Goal: Task Accomplishment & Management: Complete application form

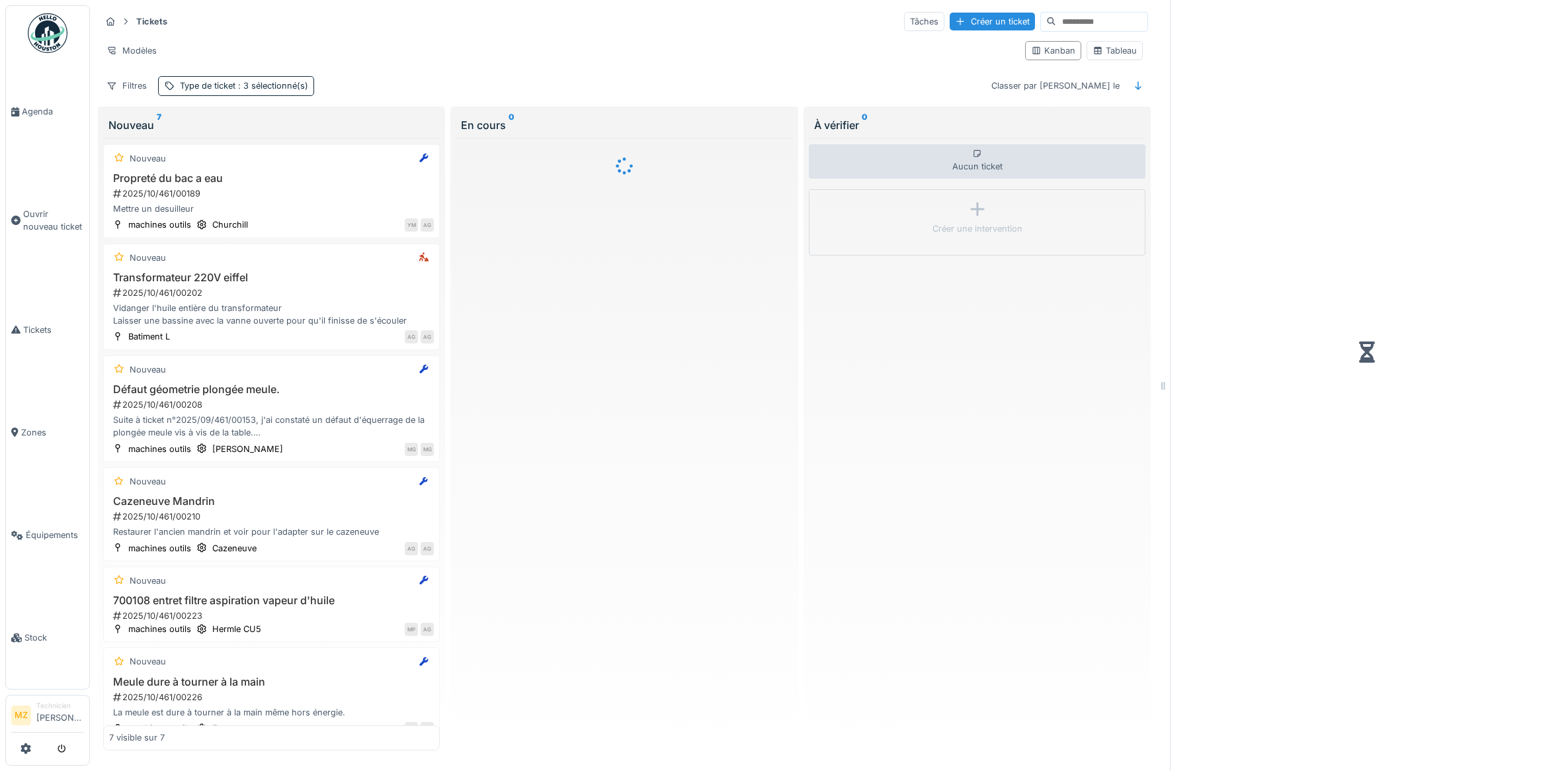
scroll to position [12, 0]
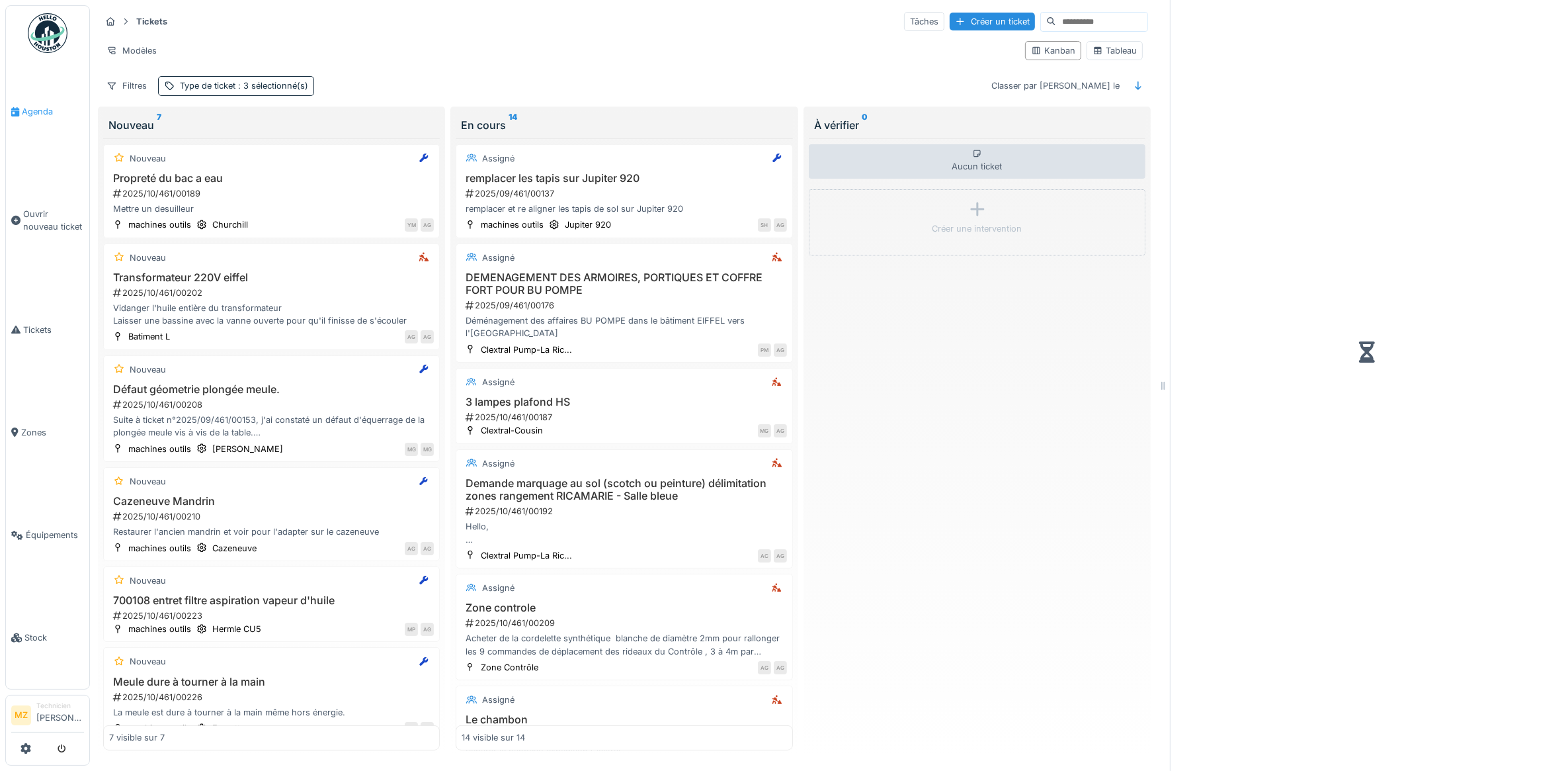
drag, startPoint x: 0, startPoint y: 0, endPoint x: 53, endPoint y: 106, distance: 118.5
click at [53, 106] on span "Agenda" at bounding box center [52, 111] width 62 height 12
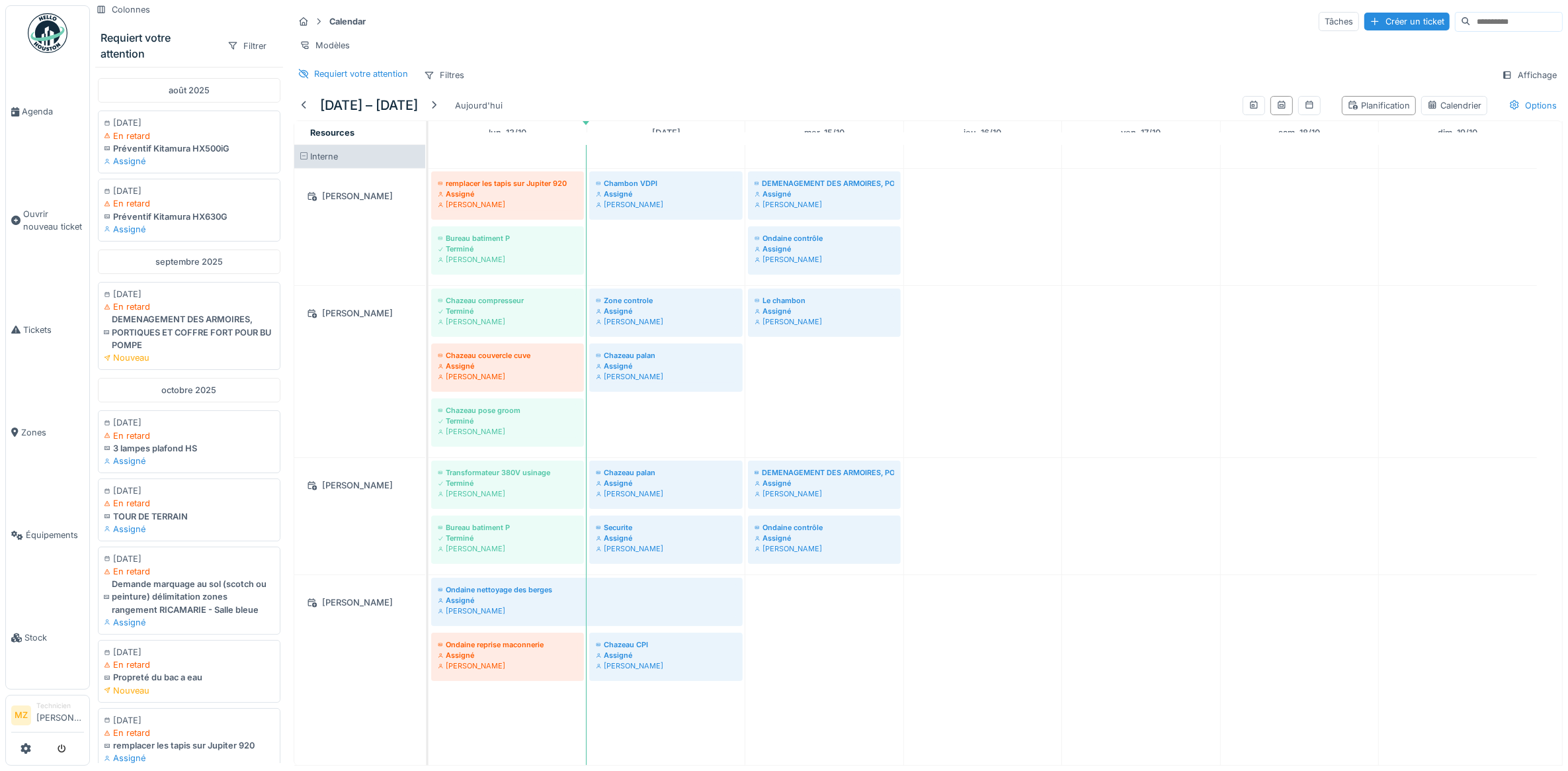
scroll to position [12, 0]
click at [715, 493] on div "[PERSON_NAME]" at bounding box center [666, 493] width 140 height 10
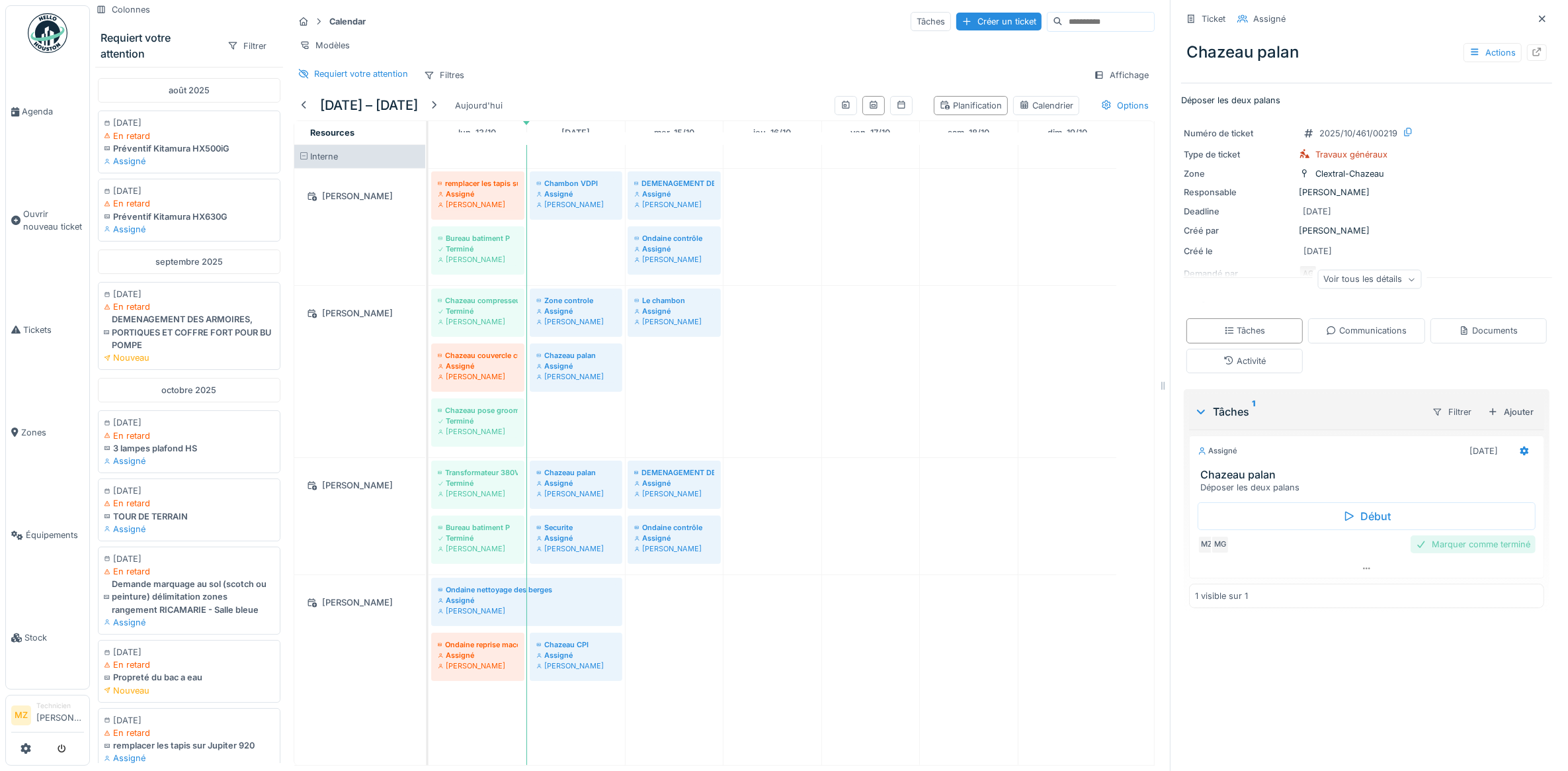
click at [1463, 536] on div "Marquer comme terminé" at bounding box center [1473, 544] width 125 height 18
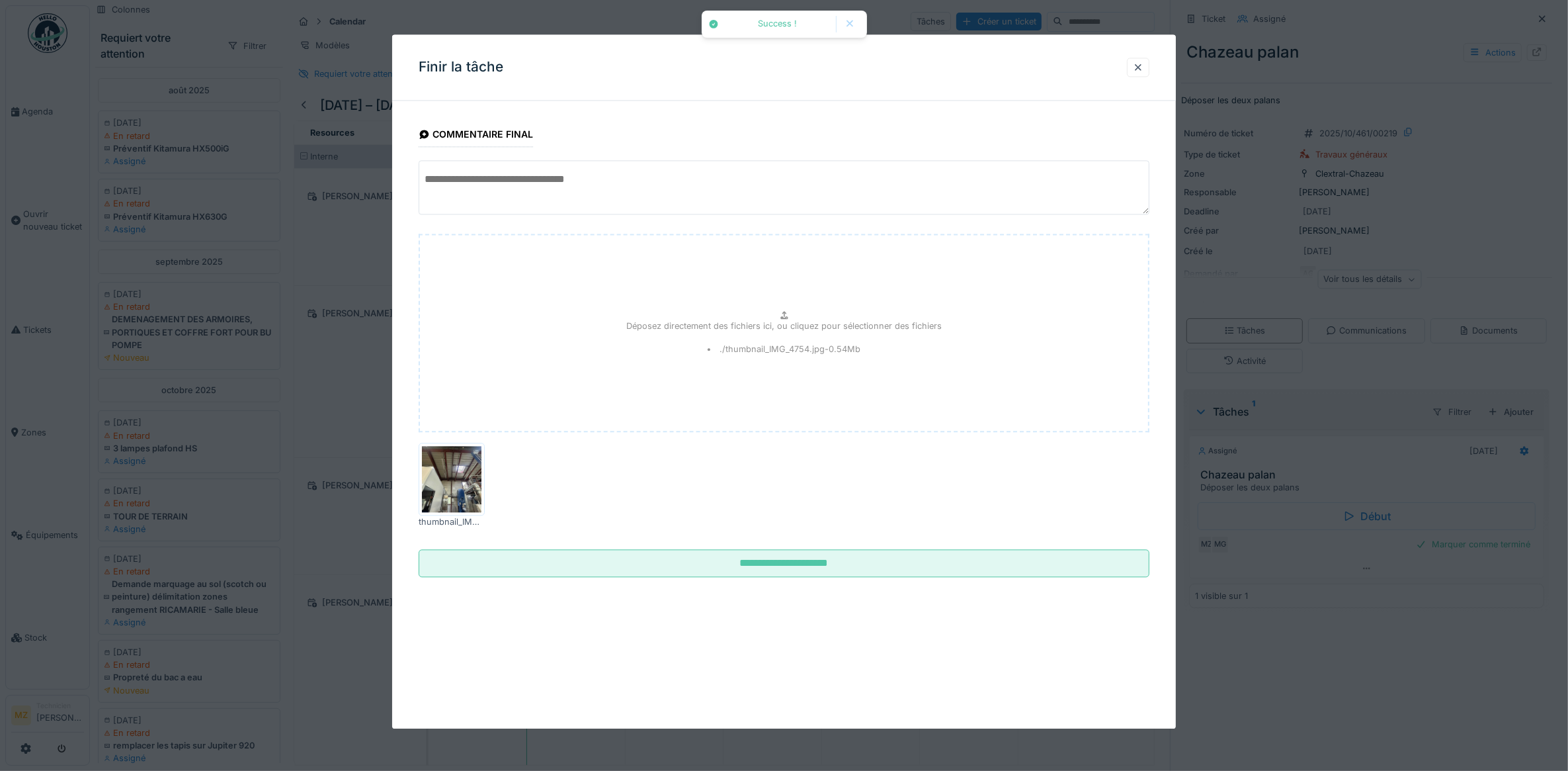
click at [588, 191] on textarea at bounding box center [784, 187] width 732 height 54
click at [656, 174] on textarea "**********" at bounding box center [784, 187] width 732 height 54
click at [708, 179] on textarea "**********" at bounding box center [784, 187] width 732 height 54
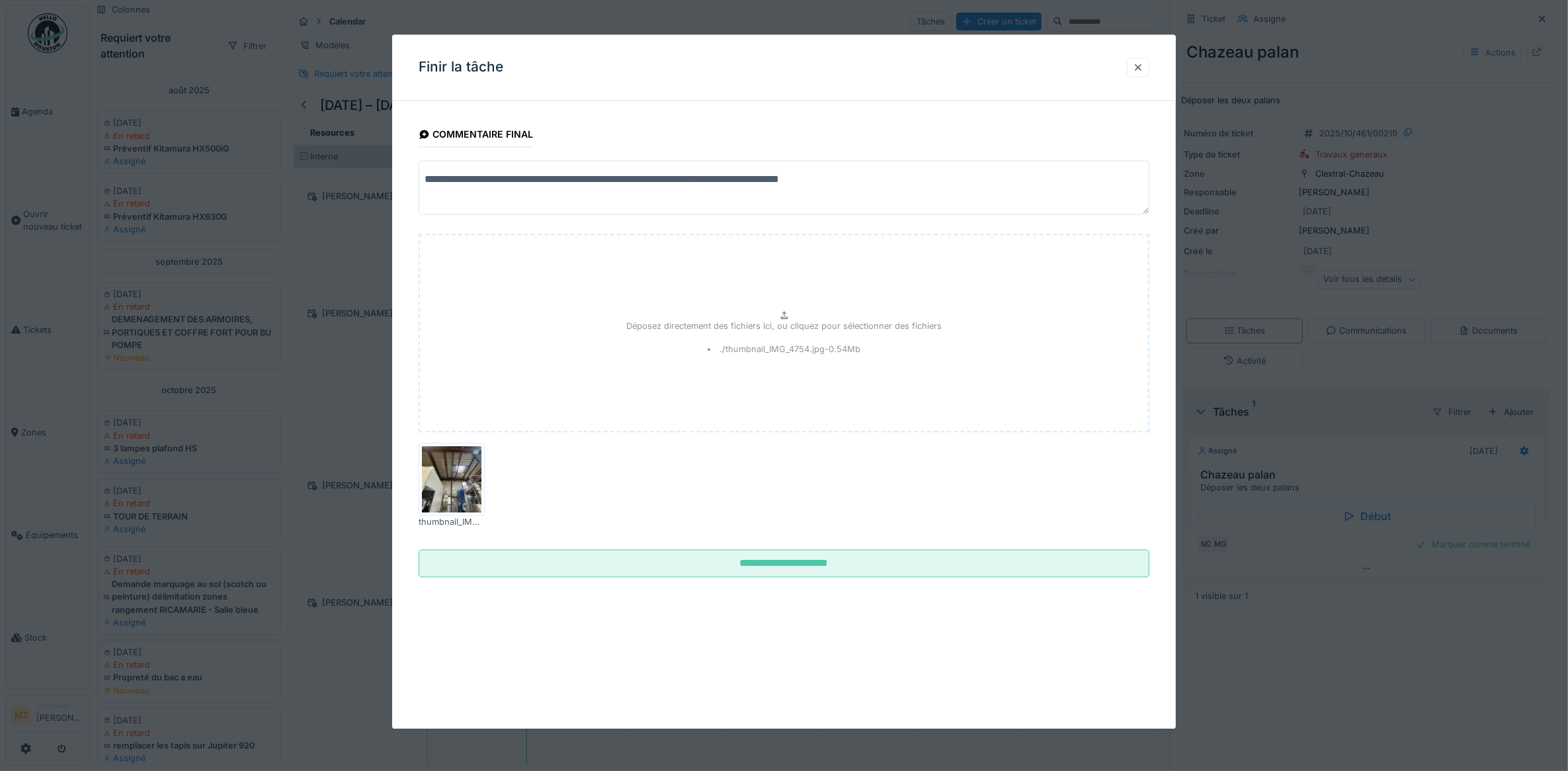
type textarea "**********"
click at [817, 254] on div "Déposez directement des fichiers ici, ou cliquez pour sélectionner des fichiers…" at bounding box center [784, 333] width 732 height 198
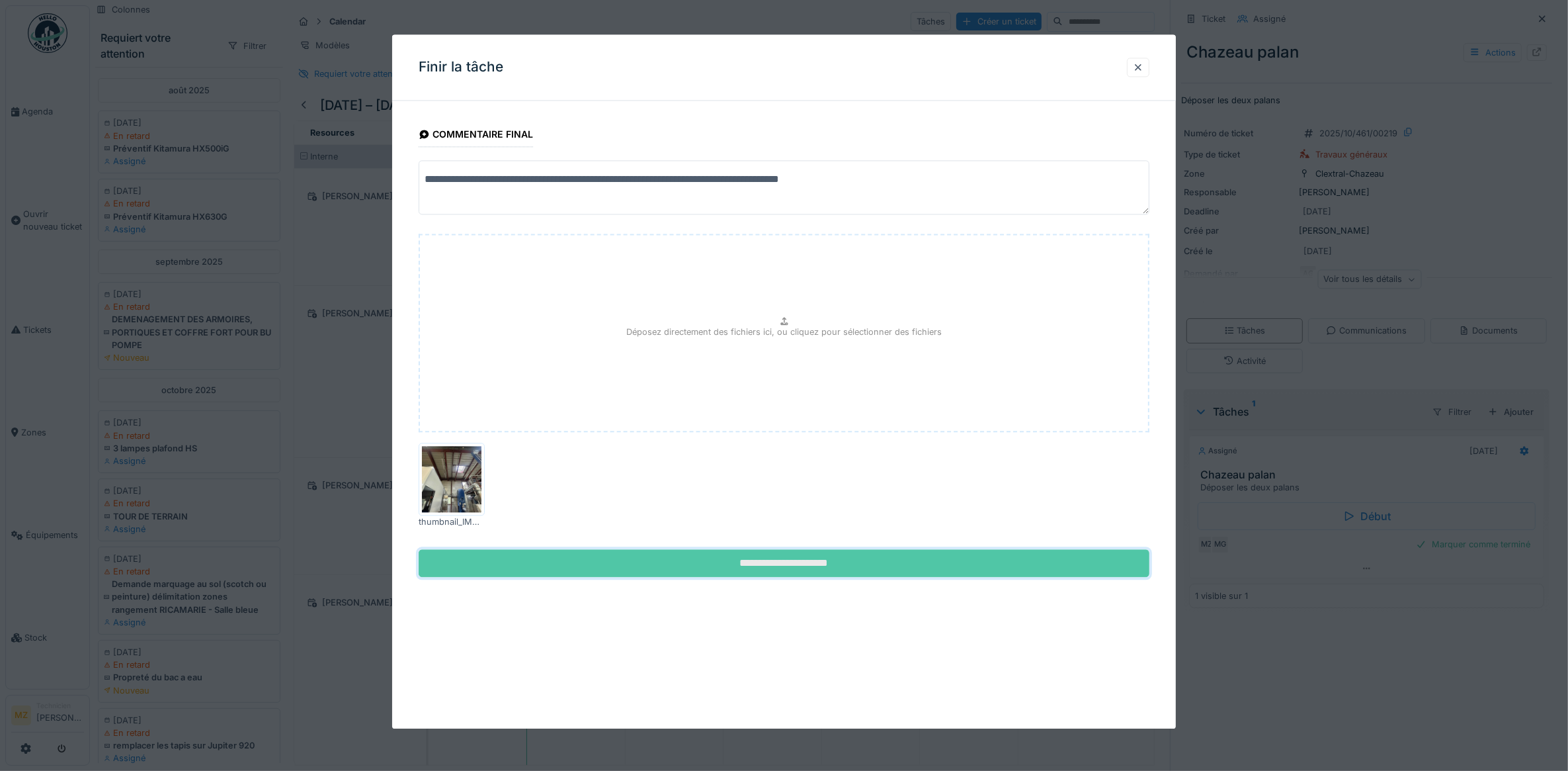
click at [853, 573] on input "**********" at bounding box center [784, 563] width 732 height 28
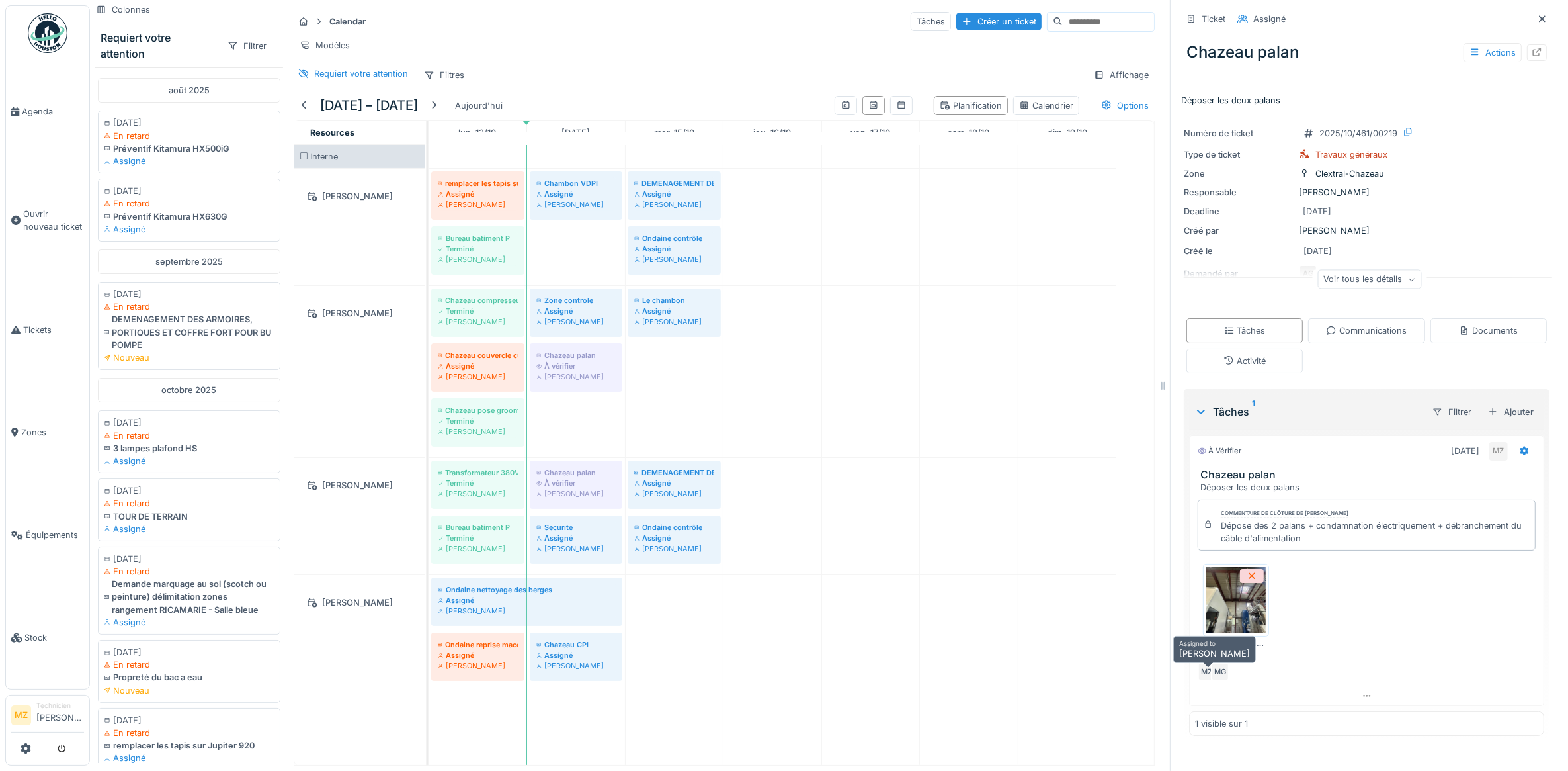
click at [1211, 664] on div "MG" at bounding box center [1221, 671] width 19 height 19
click at [581, 541] on div "Assigné" at bounding box center [576, 537] width 80 height 10
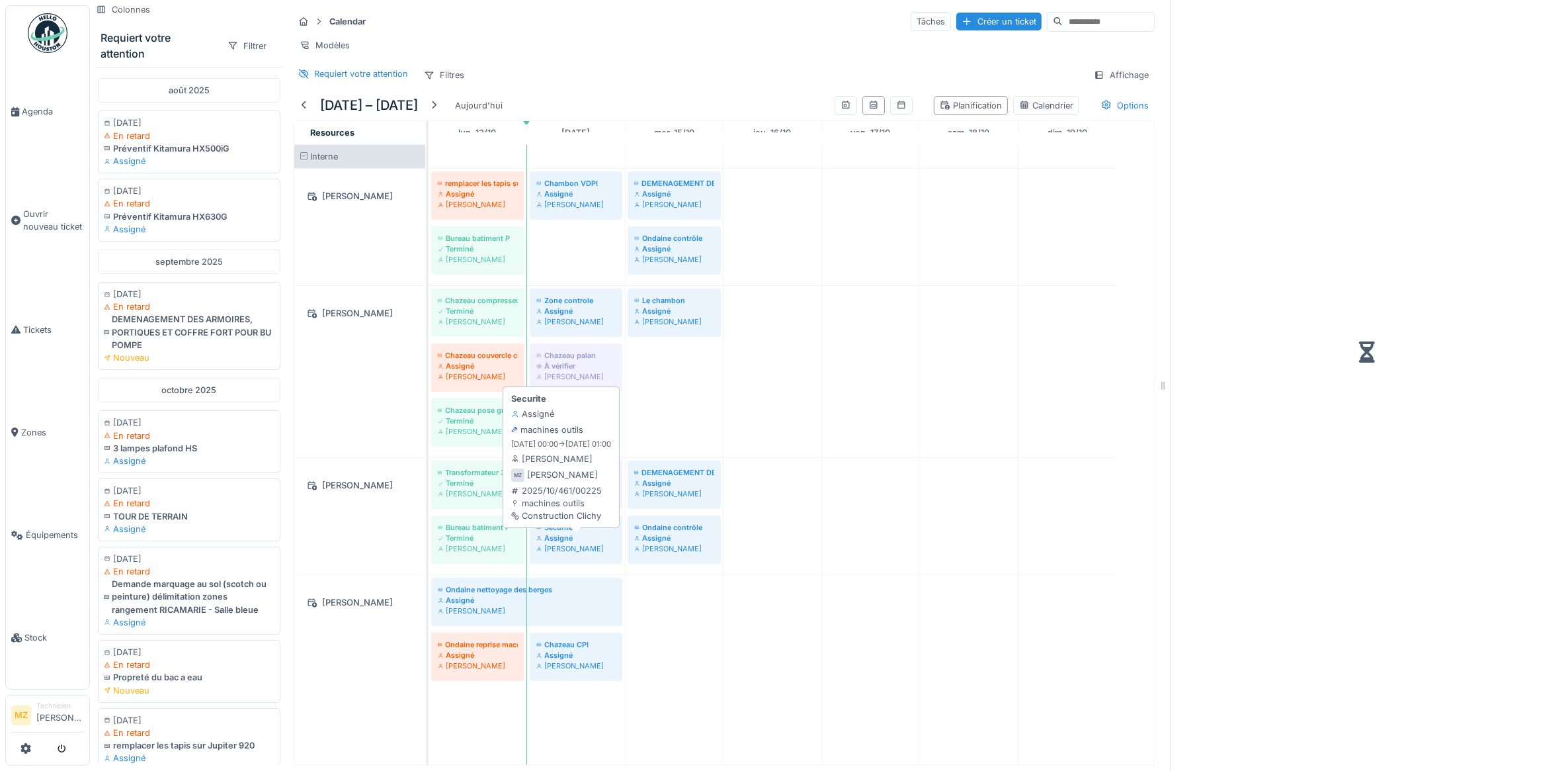
click at [581, 541] on div "Assigné" at bounding box center [576, 537] width 80 height 10
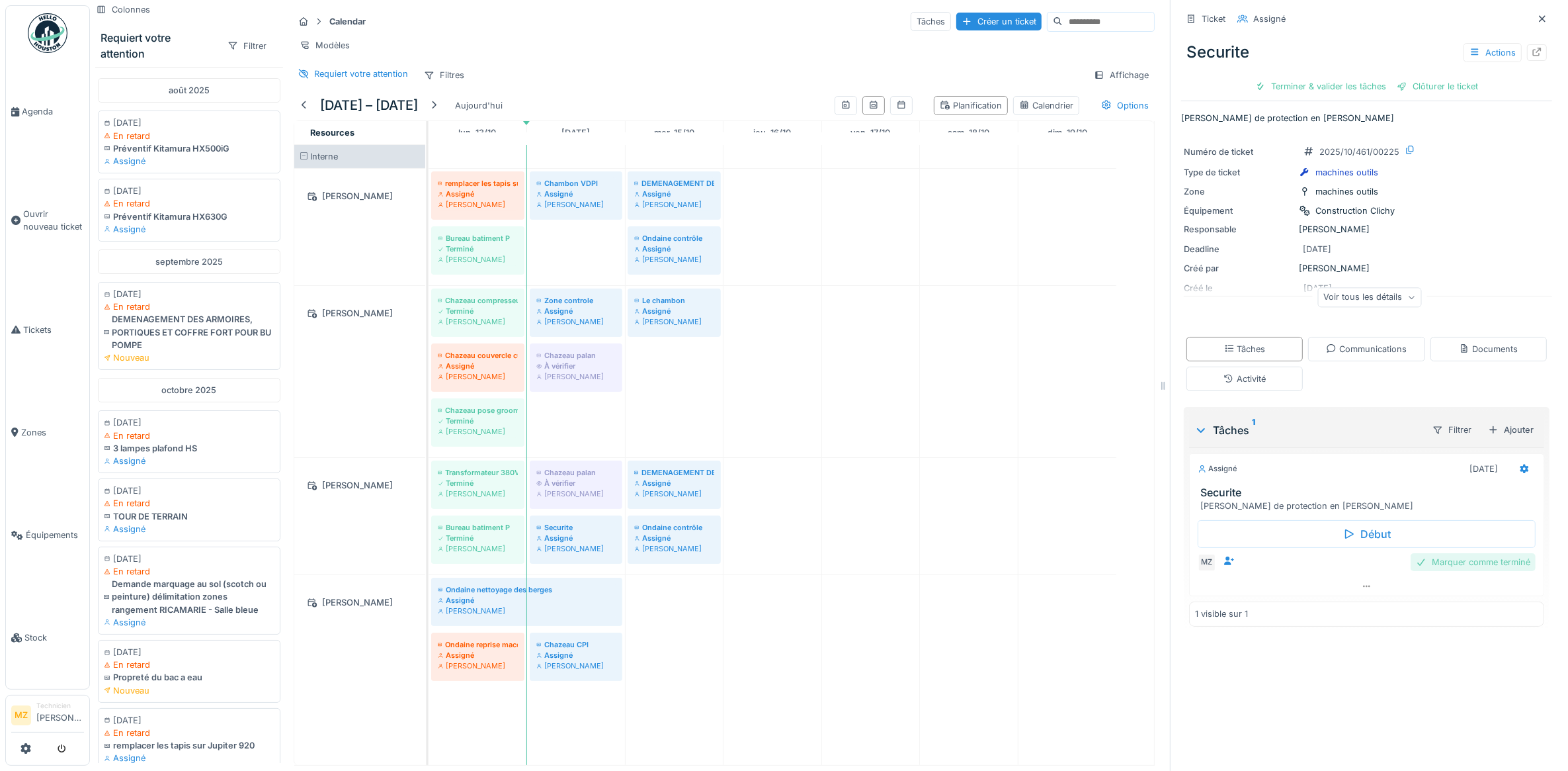
click at [1469, 555] on div "Marquer comme terminé" at bounding box center [1473, 562] width 125 height 18
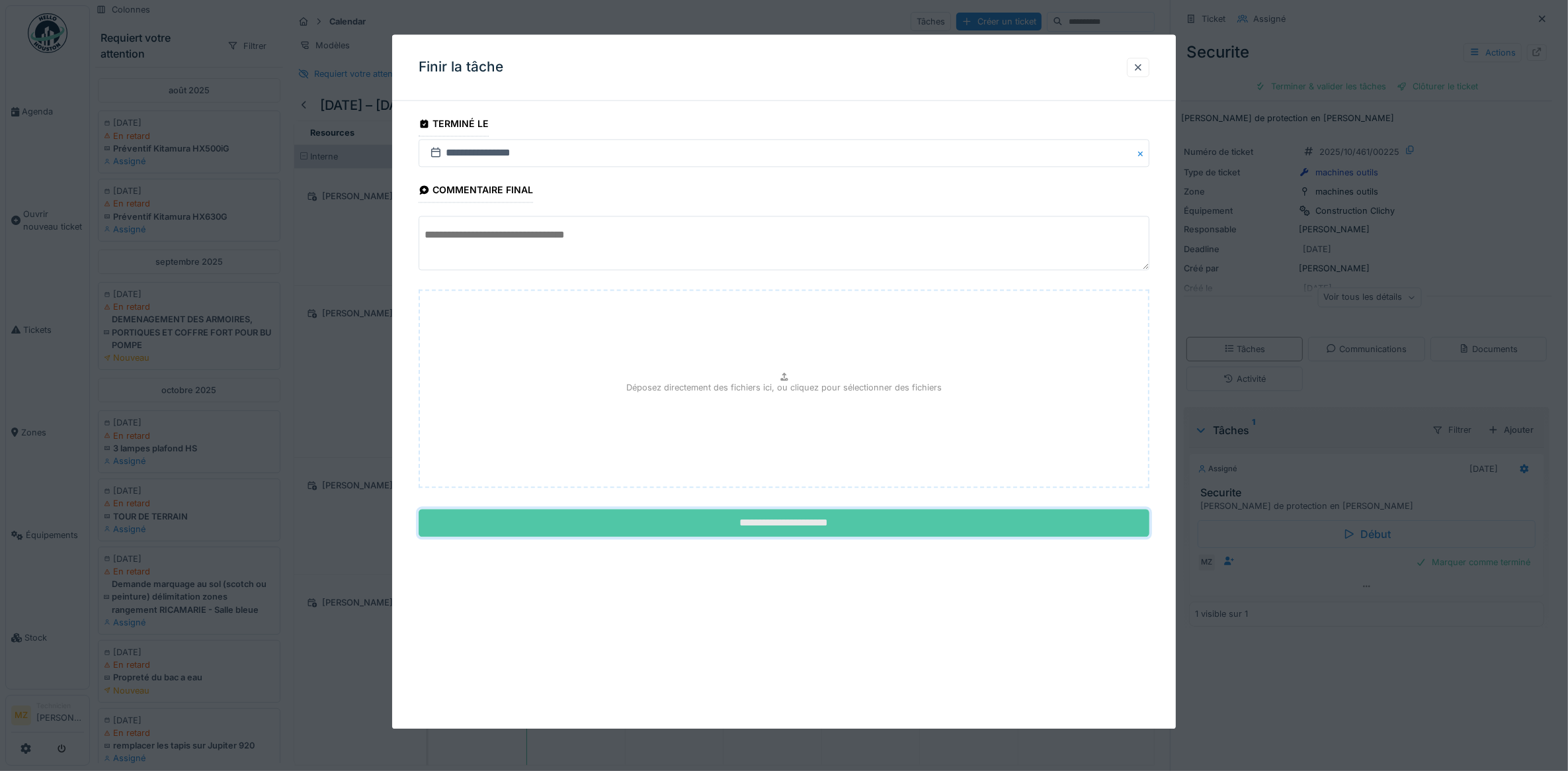
click at [769, 520] on input "**********" at bounding box center [784, 523] width 732 height 28
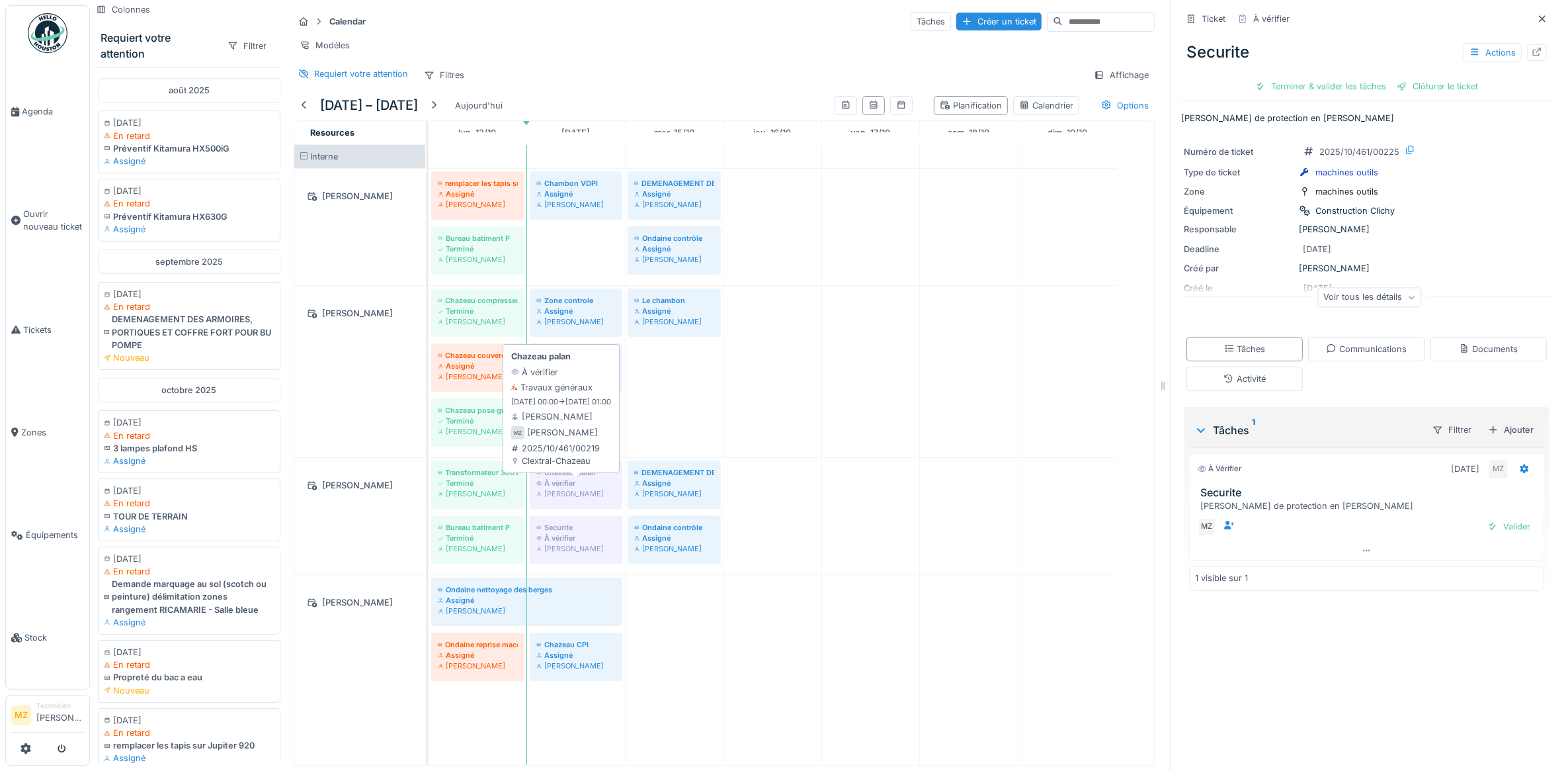
click at [607, 491] on div "[PERSON_NAME]" at bounding box center [576, 493] width 80 height 10
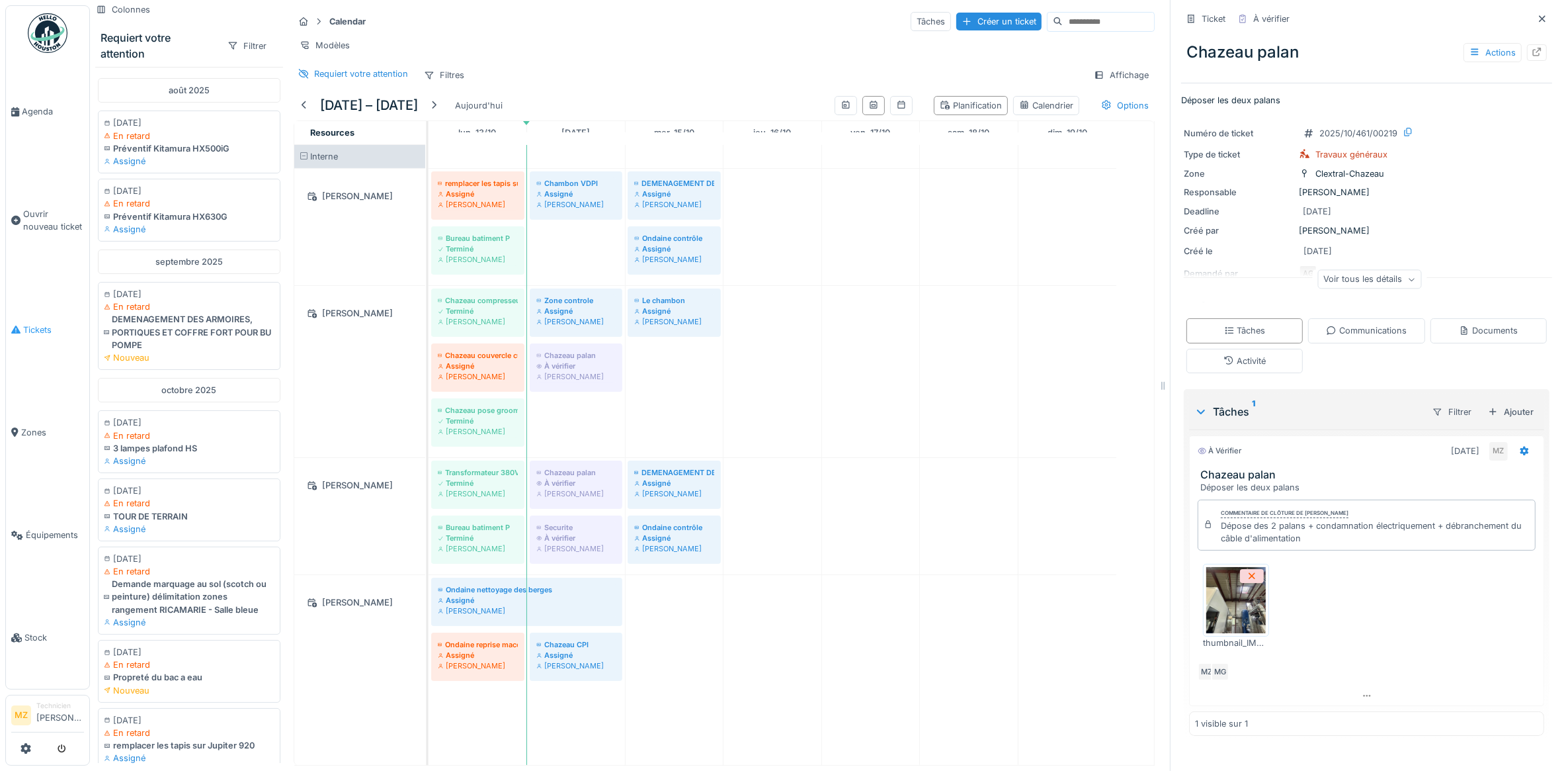
click at [53, 337] on link "Tickets" at bounding box center [47, 329] width 84 height 103
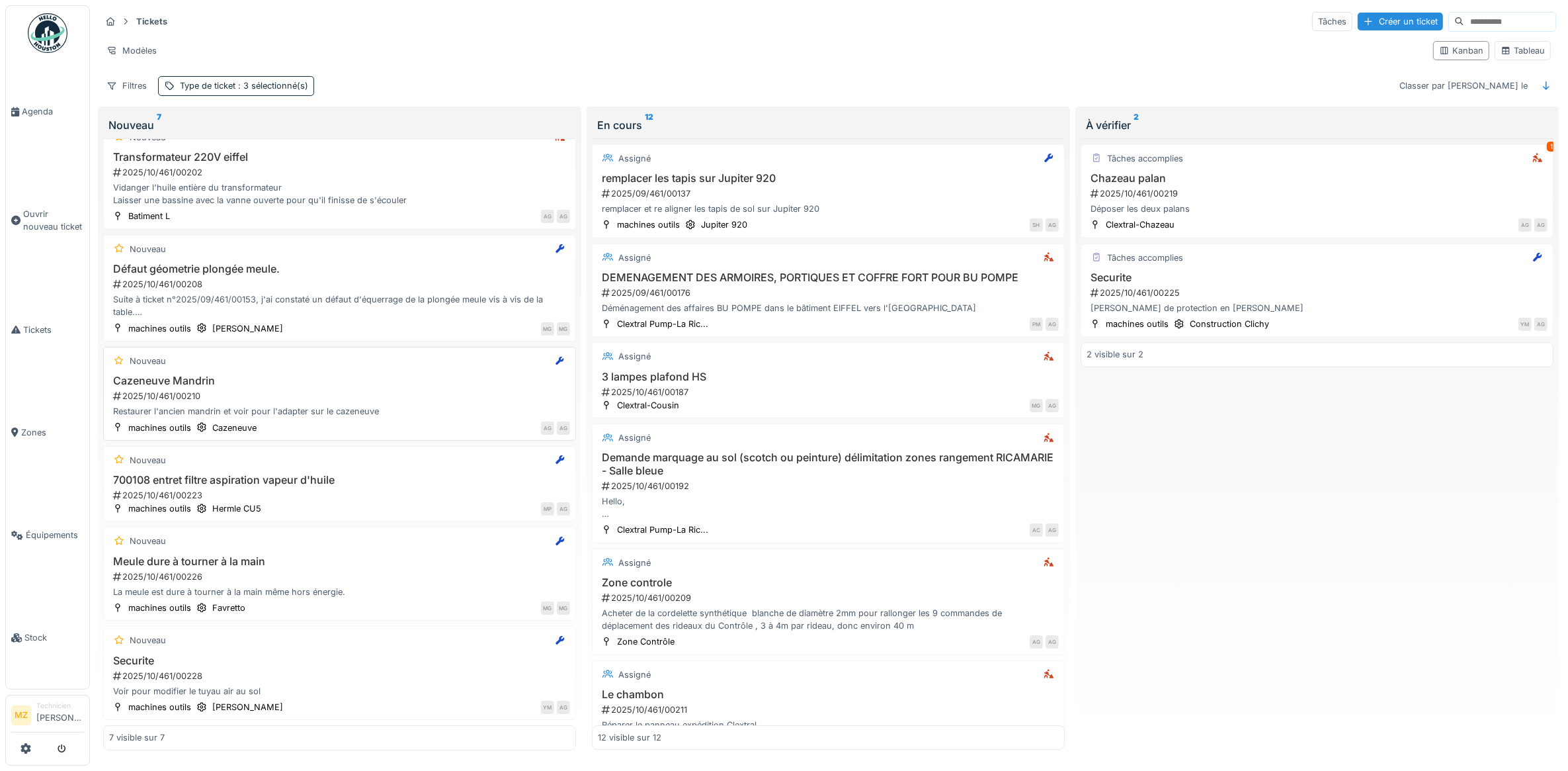
scroll to position [8, 0]
click at [401, 685] on div "Voir pour modifier le tuyau air au sol" at bounding box center [340, 690] width 461 height 12
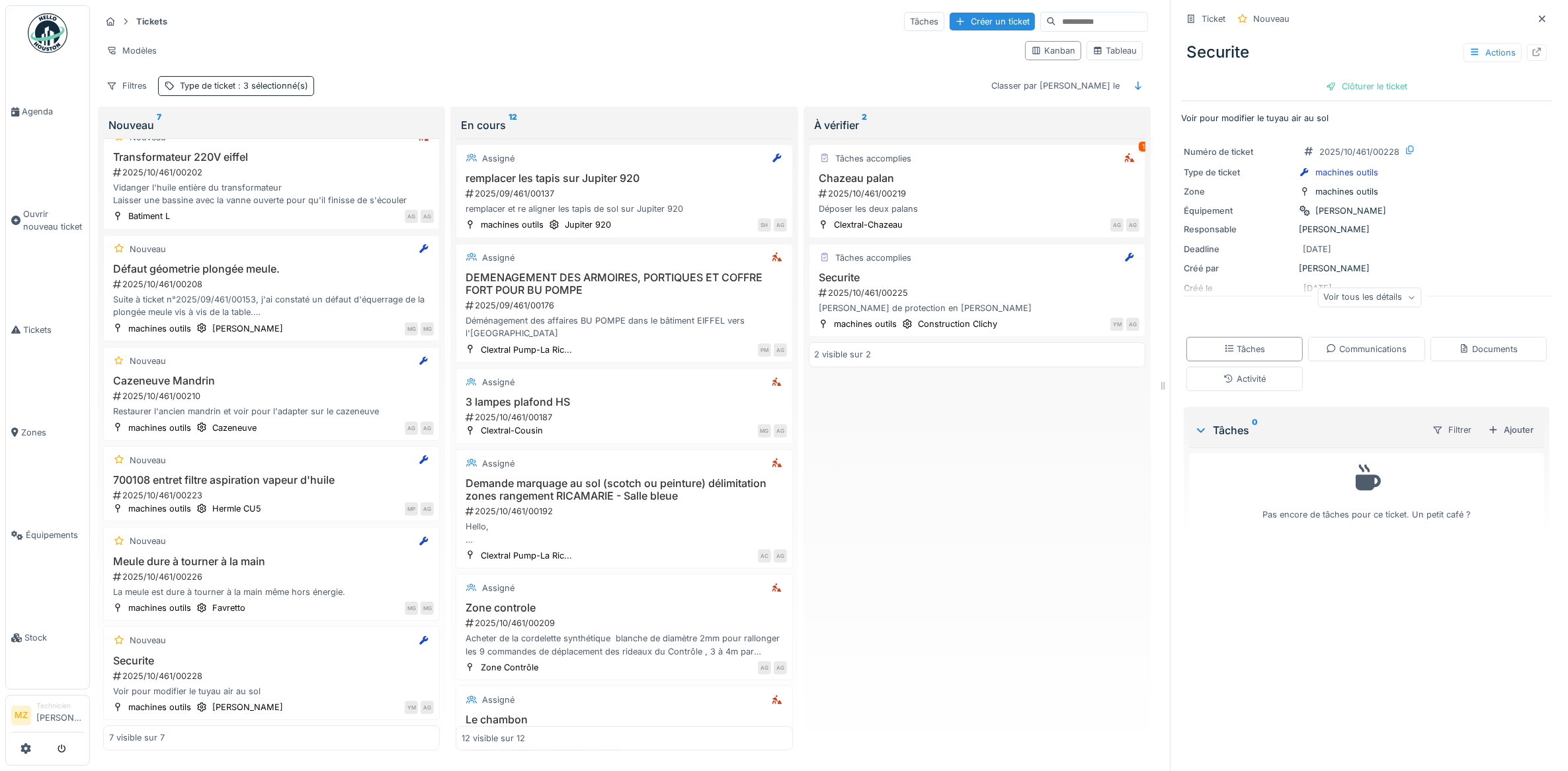
click at [1317, 288] on div "Voir tous les détails" at bounding box center [1369, 297] width 103 height 19
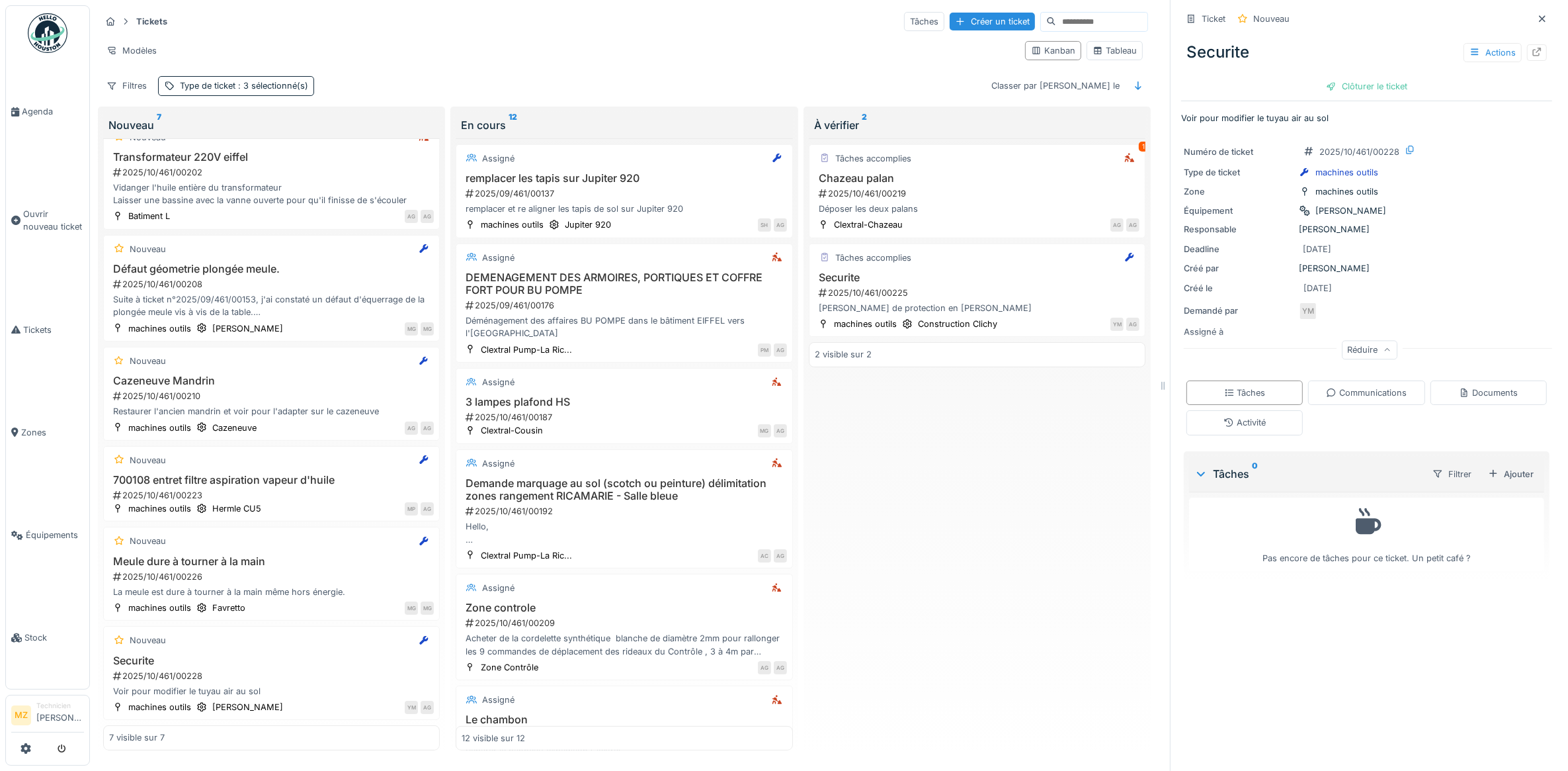
click at [1384, 347] on icon at bounding box center [1388, 349] width 8 height 7
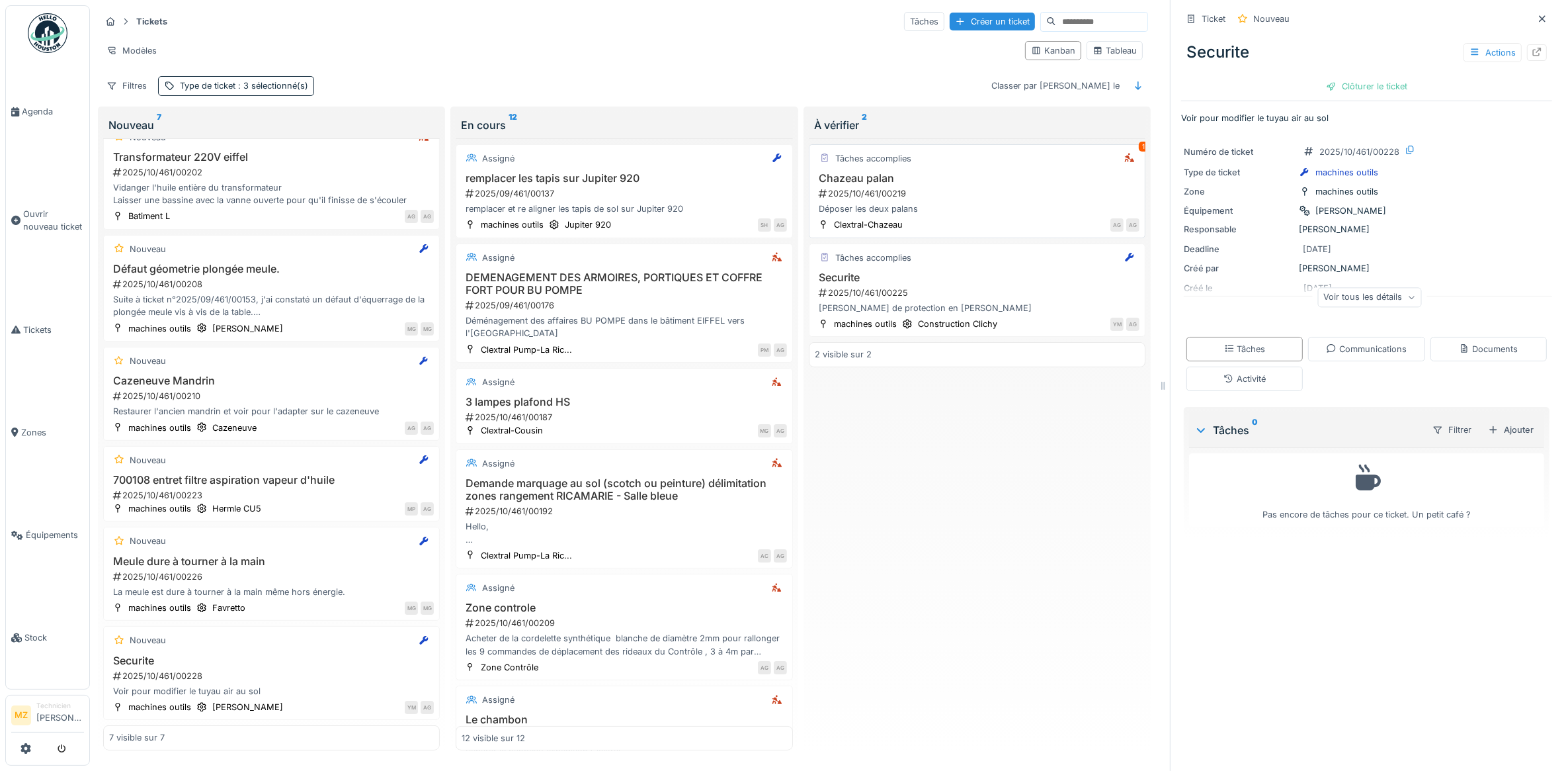
click at [997, 189] on div "2025/10/461/00219" at bounding box center [978, 193] width 322 height 12
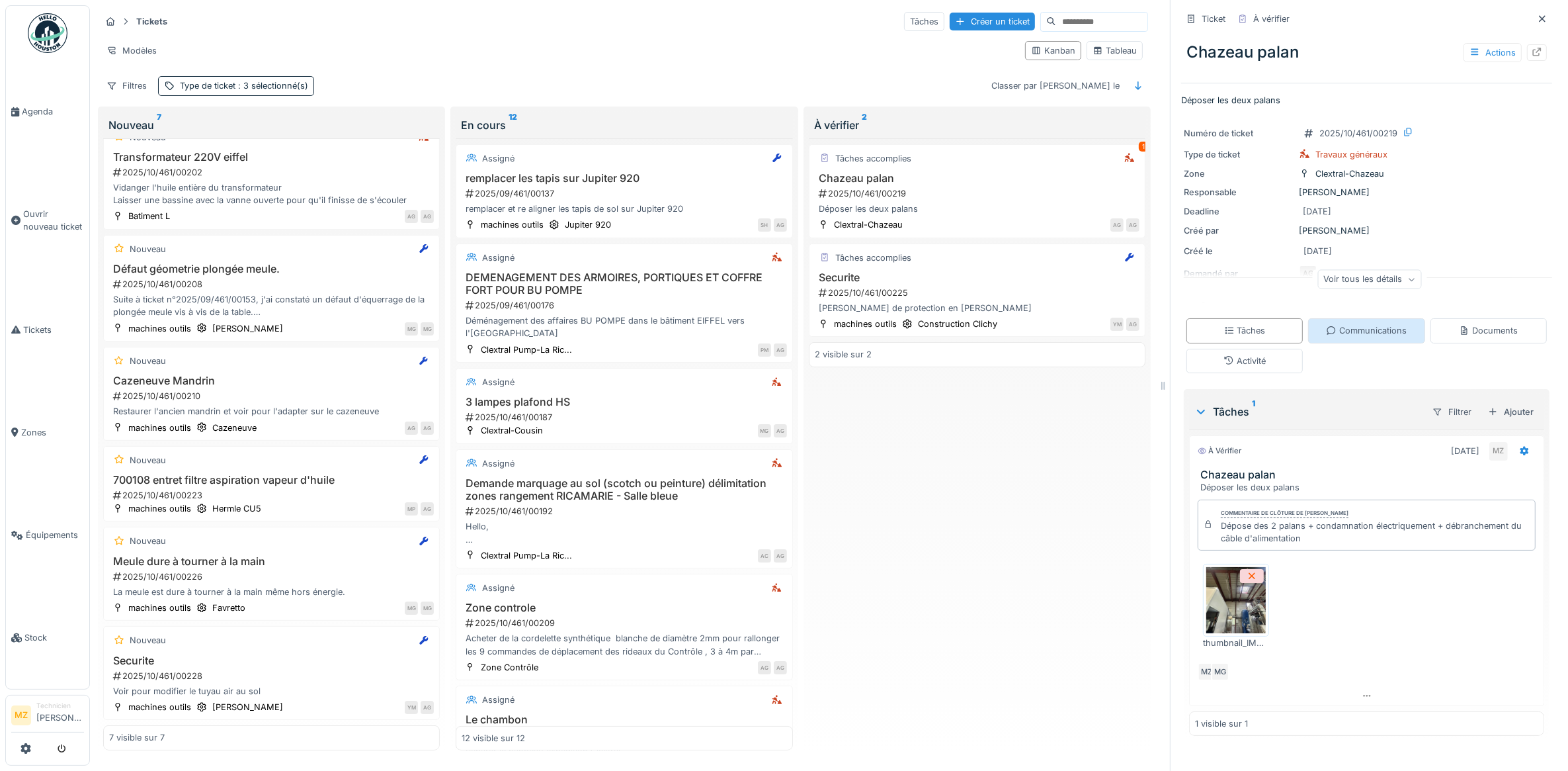
click at [1348, 329] on div "Communications" at bounding box center [1366, 329] width 81 height 12
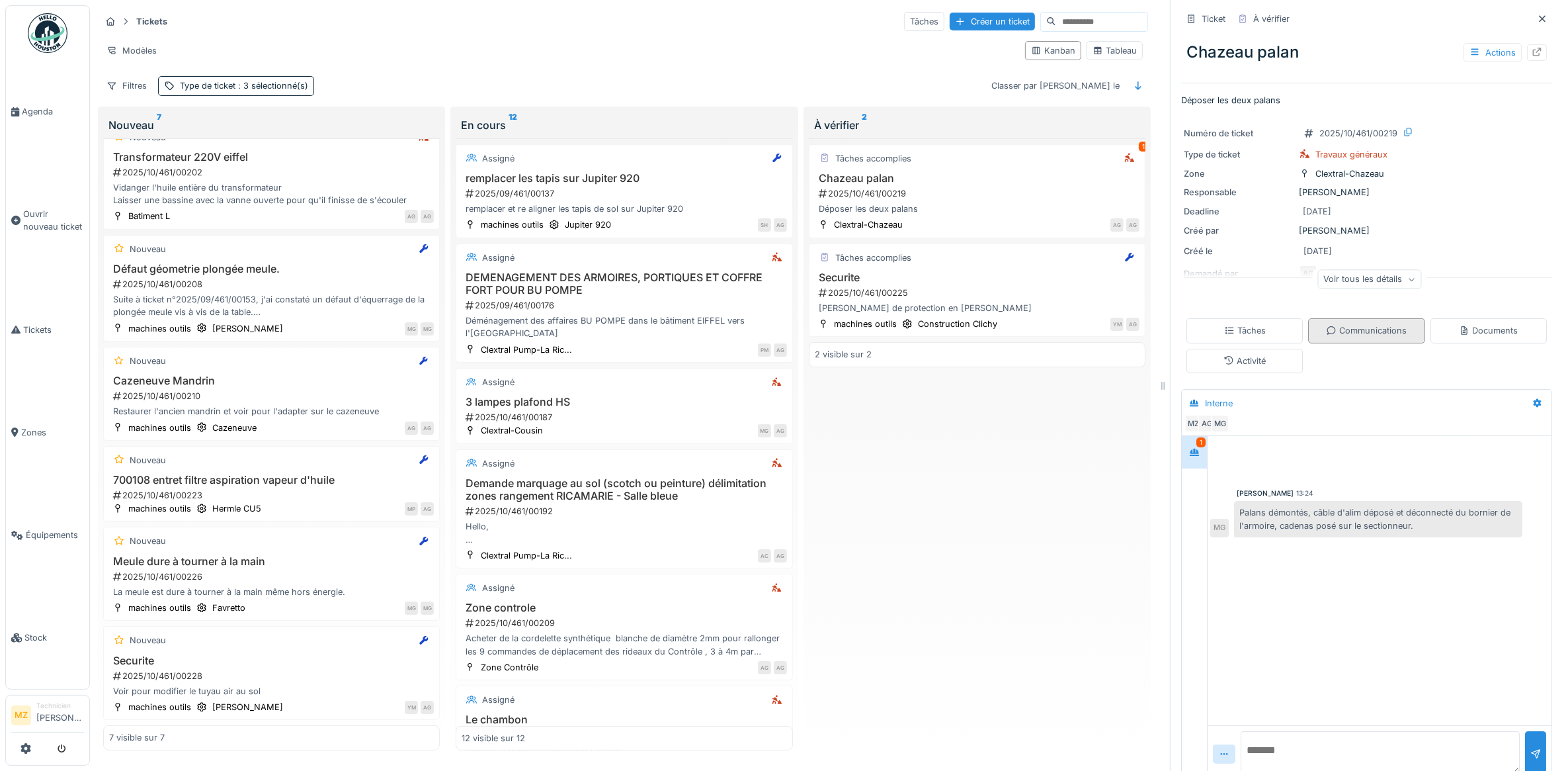
scroll to position [12, 0]
click at [1241, 324] on div "Tâches" at bounding box center [1245, 329] width 42 height 12
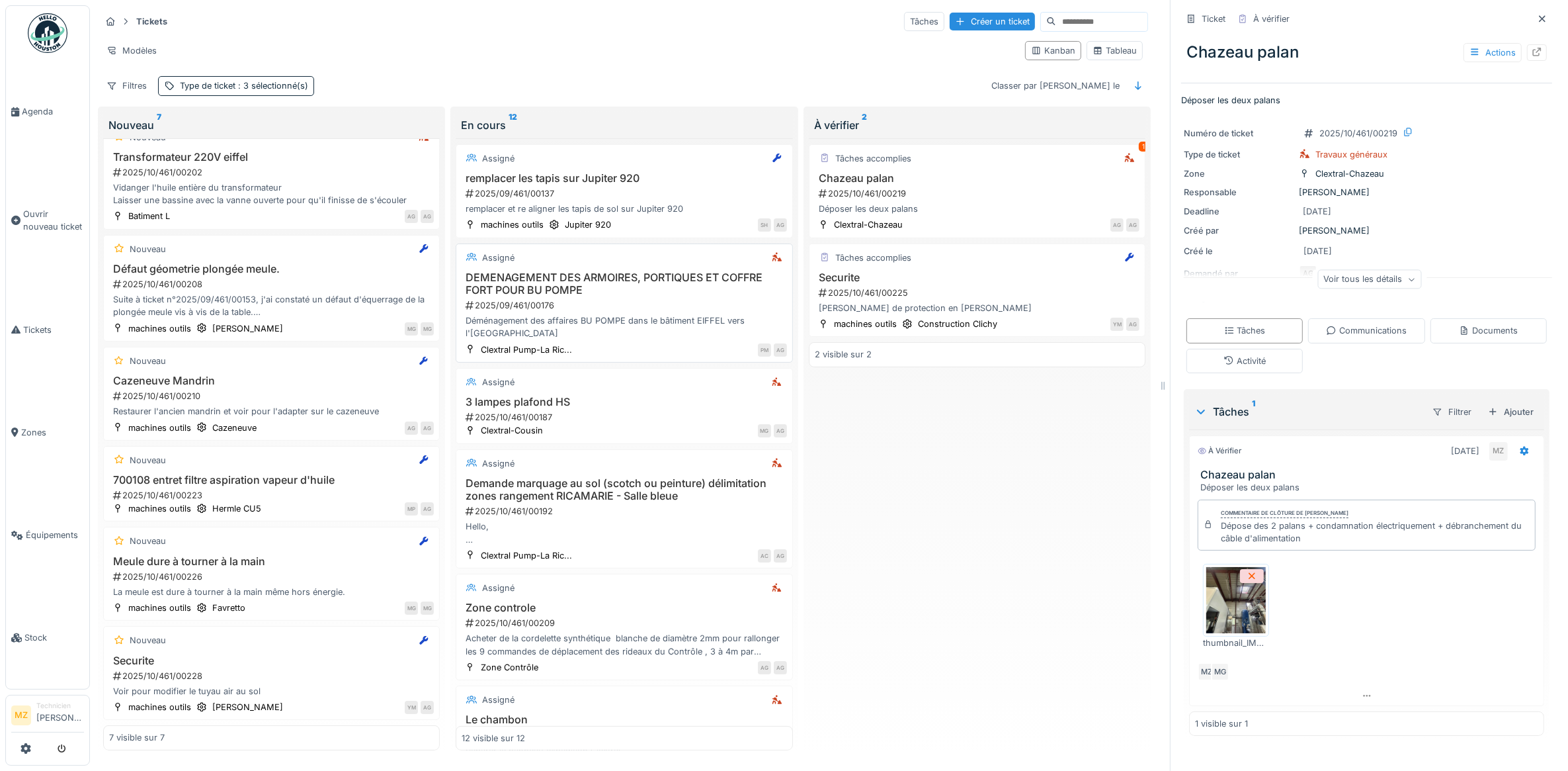
scroll to position [0, 0]
click at [1317, 289] on div "Voir tous les détails" at bounding box center [1369, 279] width 103 height 19
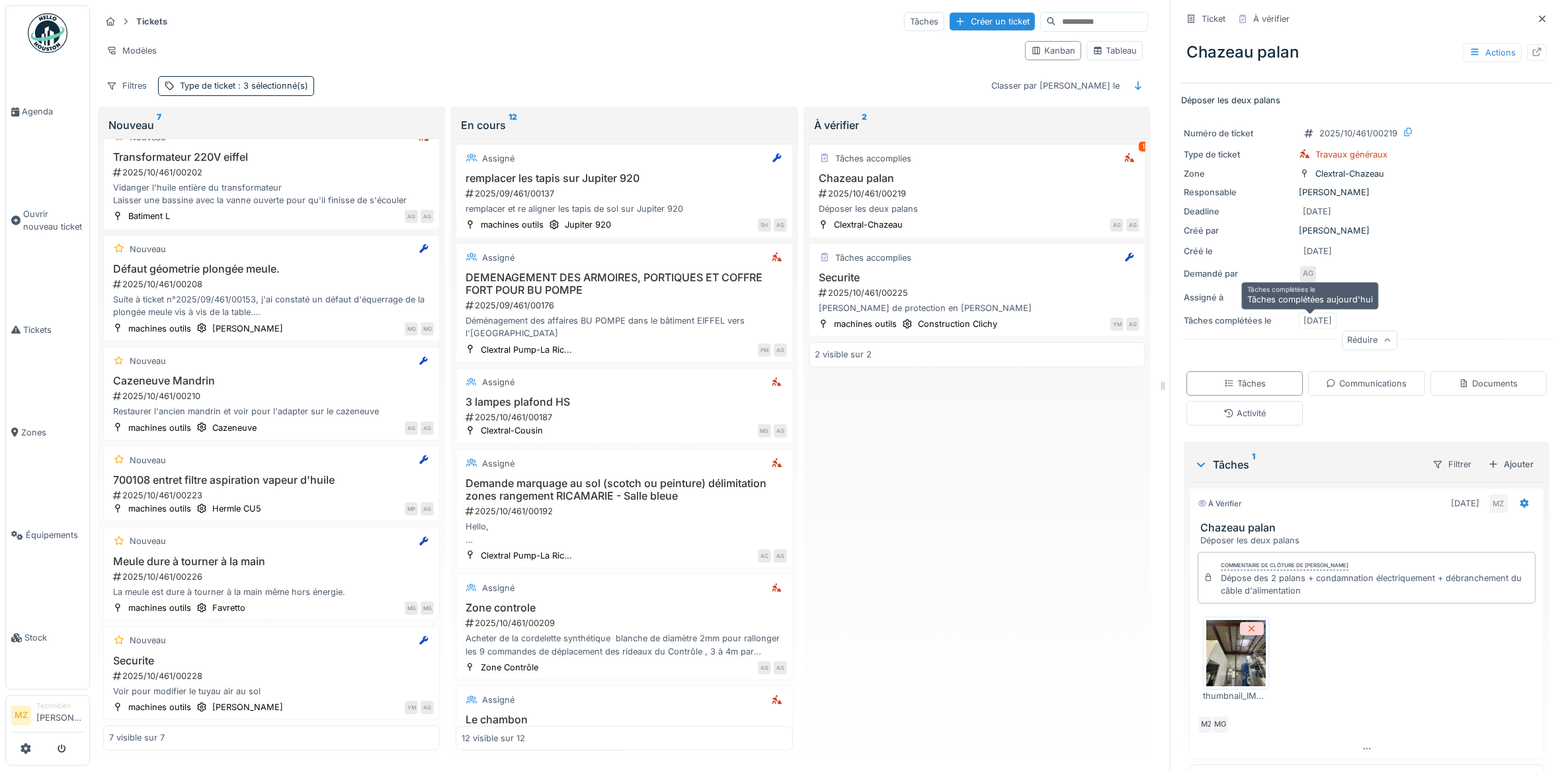
click at [1308, 319] on div "[DATE]" at bounding box center [1317, 320] width 28 height 12
click at [1342, 342] on div "Réduire" at bounding box center [1370, 340] width 56 height 19
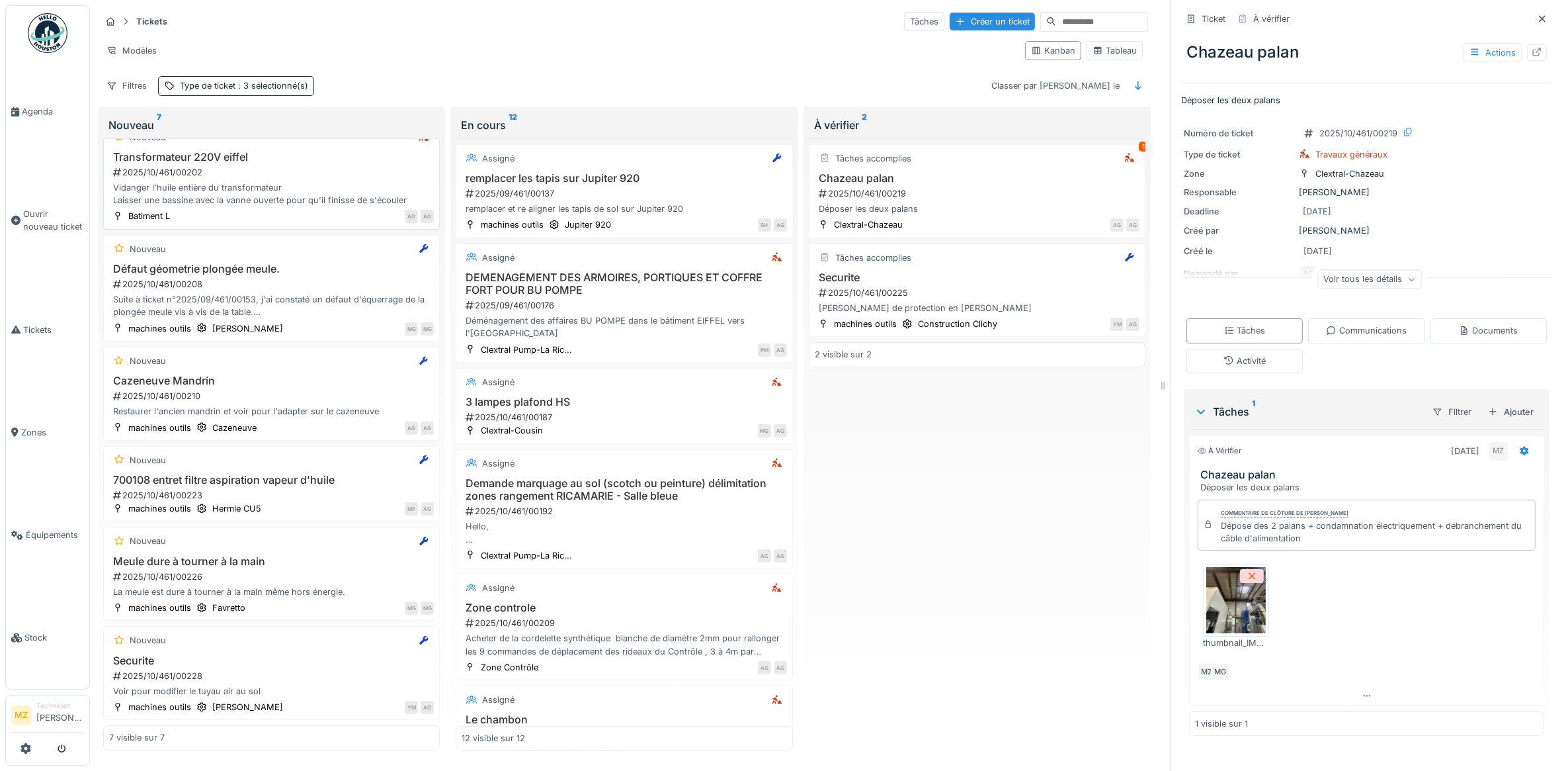
click at [322, 209] on div "AG AG" at bounding box center [306, 216] width 256 height 14
